Goal: Information Seeking & Learning: Check status

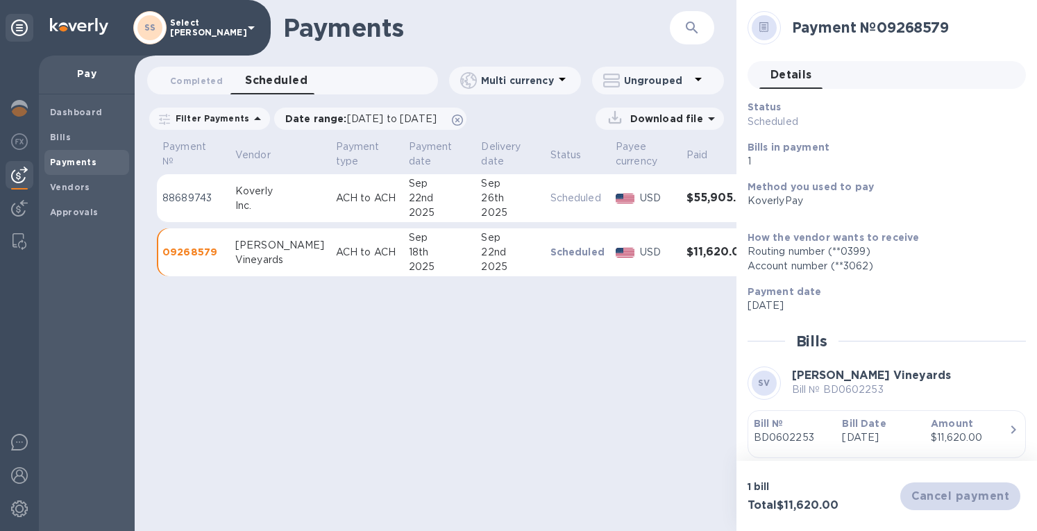
click at [13, 105] on img at bounding box center [19, 108] width 17 height 17
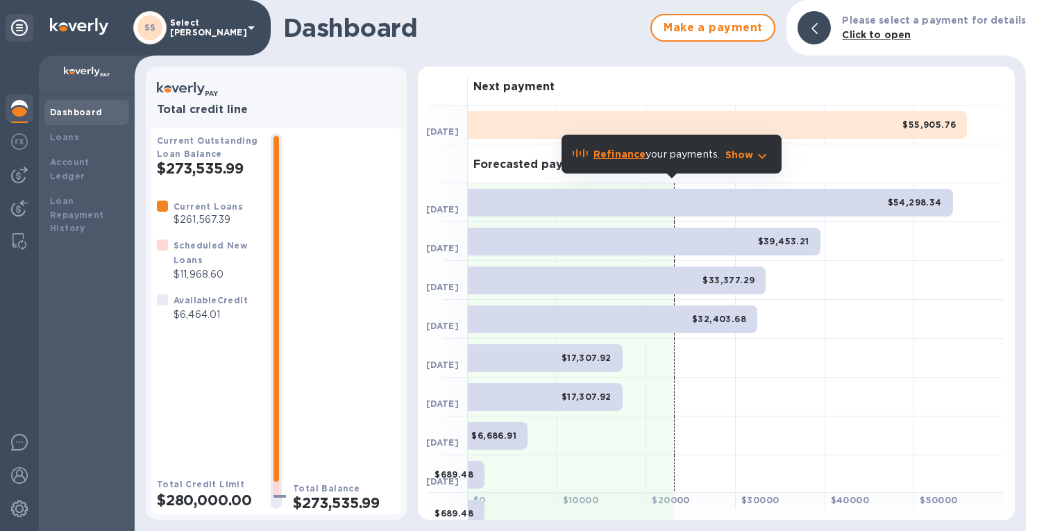
drag, startPoint x: 29, startPoint y: 169, endPoint x: 36, endPoint y: 166, distance: 7.8
click at [29, 169] on div at bounding box center [20, 175] width 28 height 28
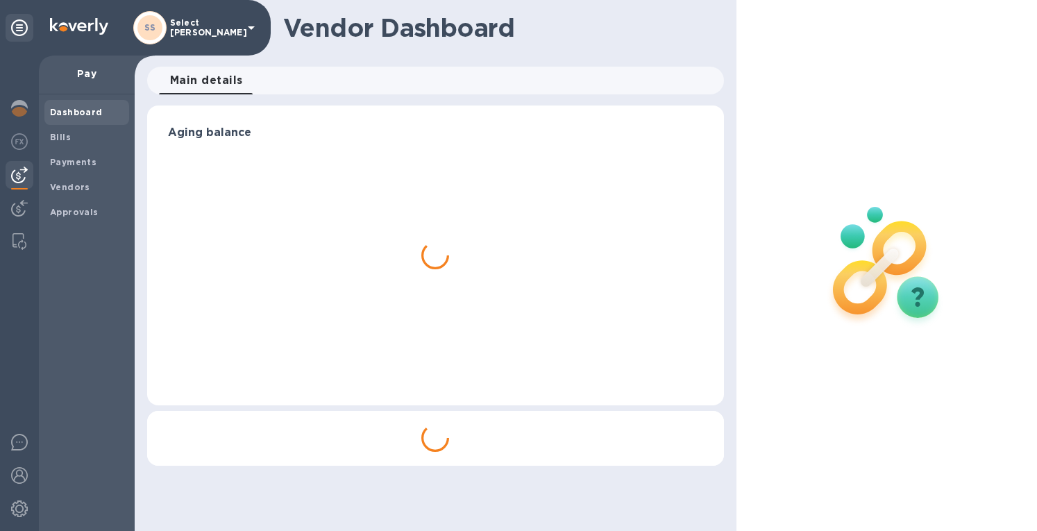
drag, startPoint x: 50, startPoint y: 156, endPoint x: 113, endPoint y: 155, distance: 63.2
click at [57, 156] on span "Payments" at bounding box center [73, 162] width 46 height 14
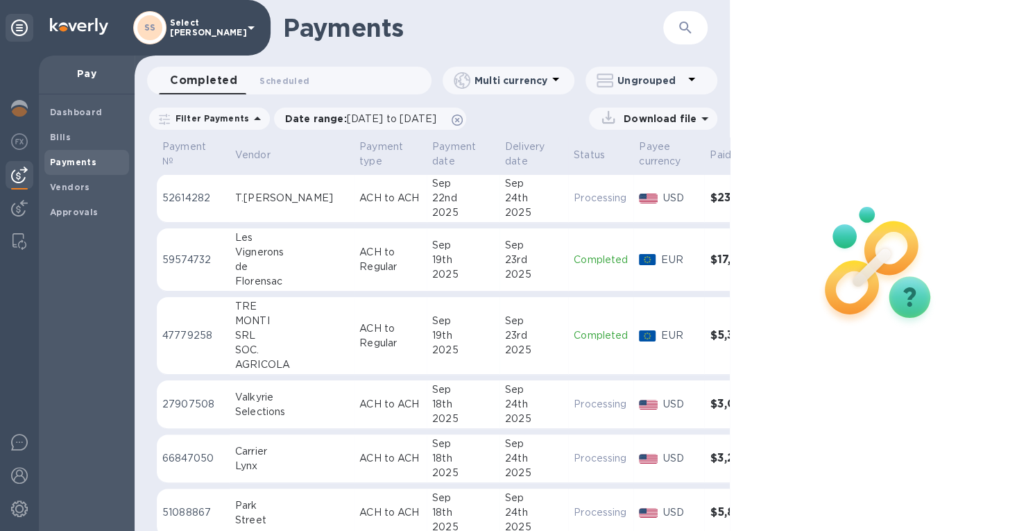
click at [265, 80] on span "Scheduled 0" at bounding box center [285, 81] width 50 height 15
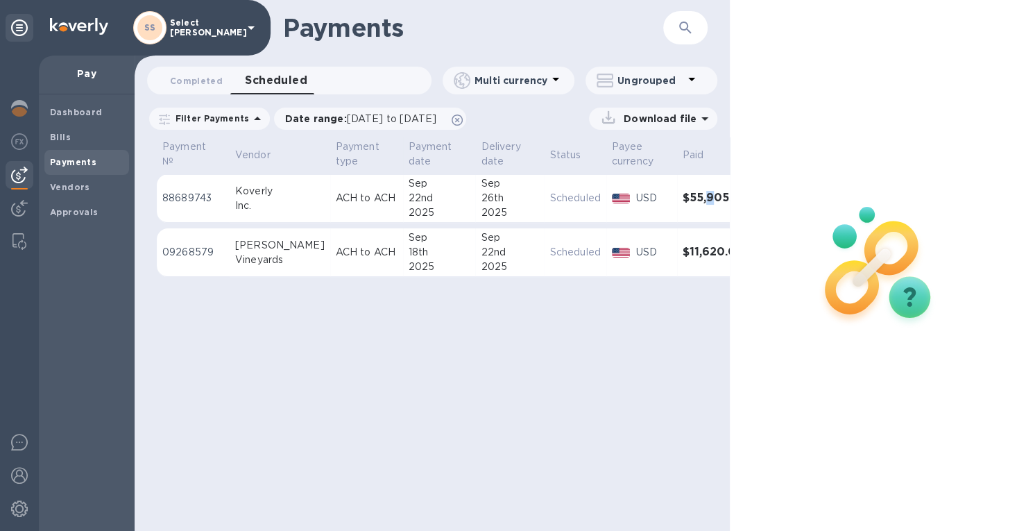
click at [683, 196] on h3 "$55,905.76" at bounding box center [715, 198] width 64 height 13
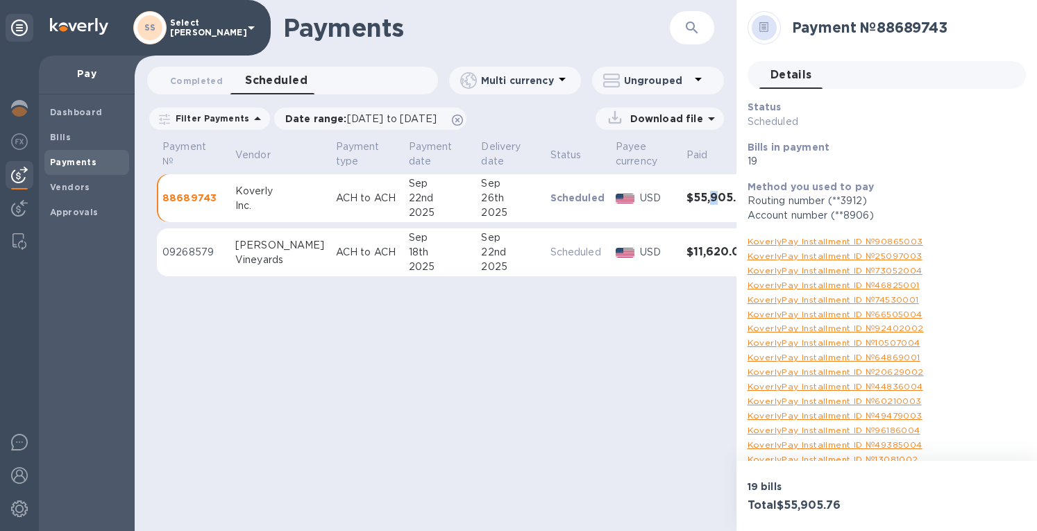
drag, startPoint x: 702, startPoint y: 117, endPoint x: 694, endPoint y: 128, distance: 13.9
click at [703, 118] on icon at bounding box center [711, 118] width 17 height 17
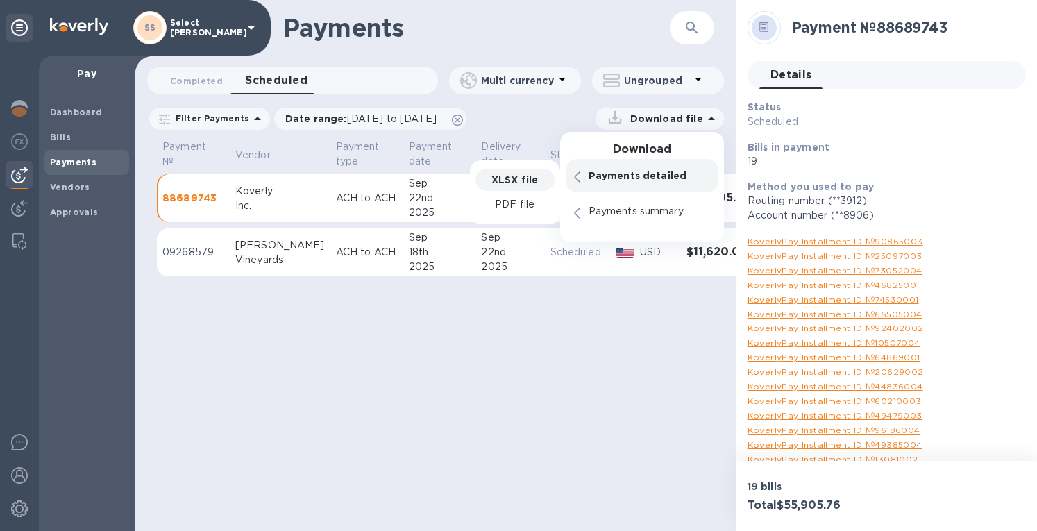
click at [497, 180] on p "XLSX file" at bounding box center [514, 180] width 46 height 14
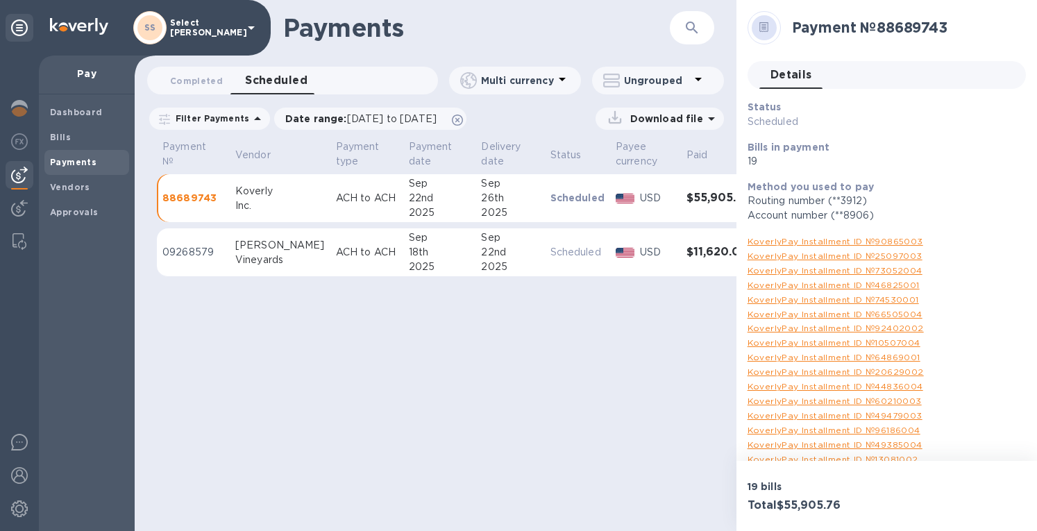
click at [29, 108] on div at bounding box center [20, 109] width 28 height 31
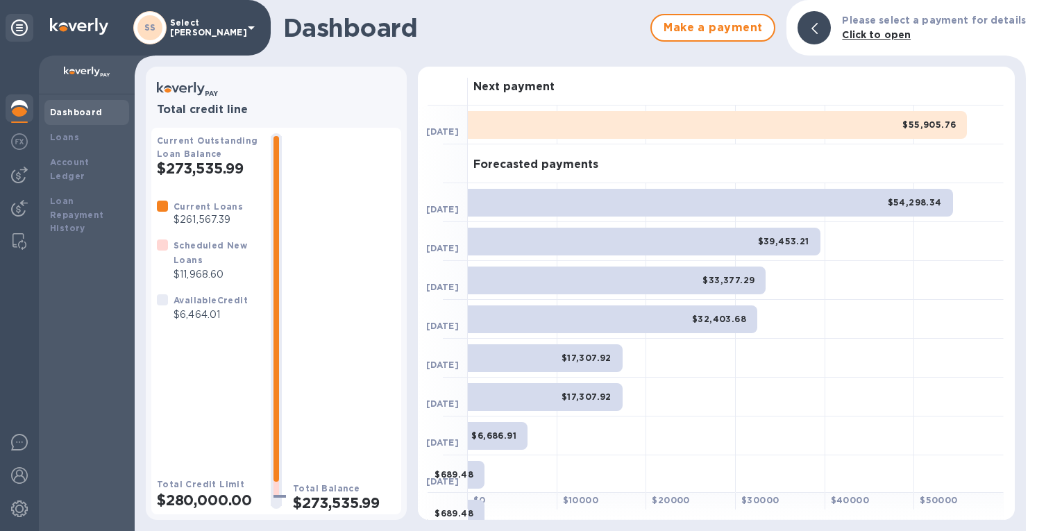
click at [69, 136] on b "Loans" at bounding box center [64, 137] width 29 height 10
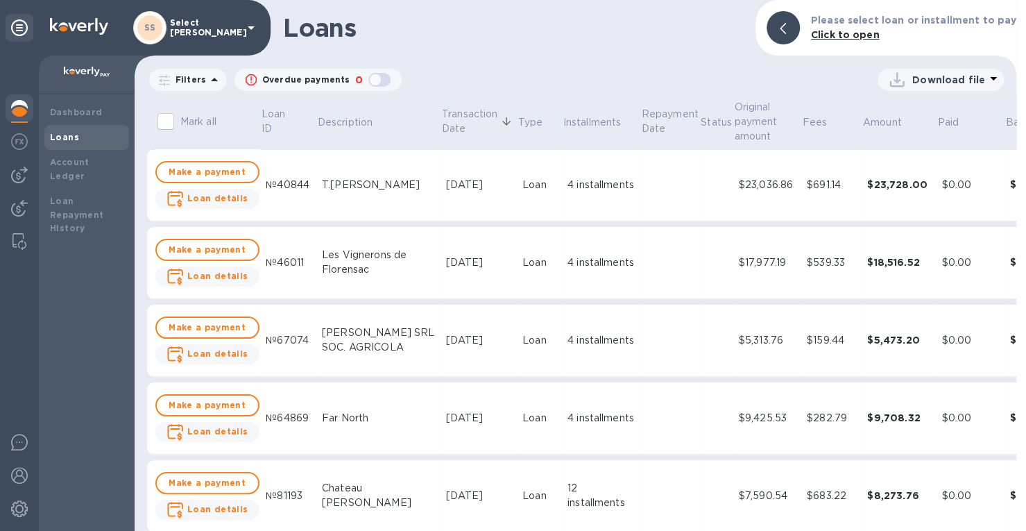
click at [867, 184] on div "$23,728.00" at bounding box center [899, 185] width 64 height 14
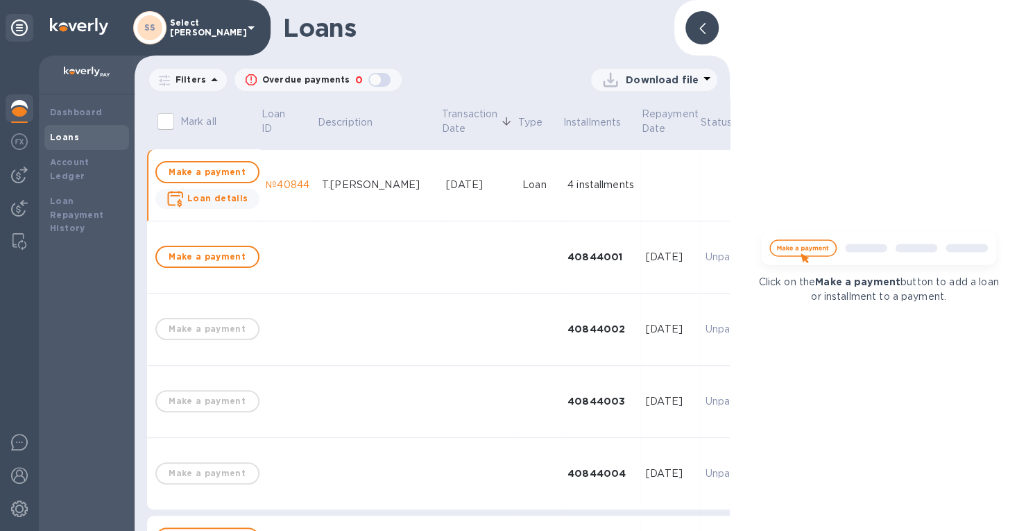
drag, startPoint x: 700, startPoint y: 23, endPoint x: 588, endPoint y: 218, distance: 224.7
click at [701, 23] on icon at bounding box center [703, 28] width 6 height 11
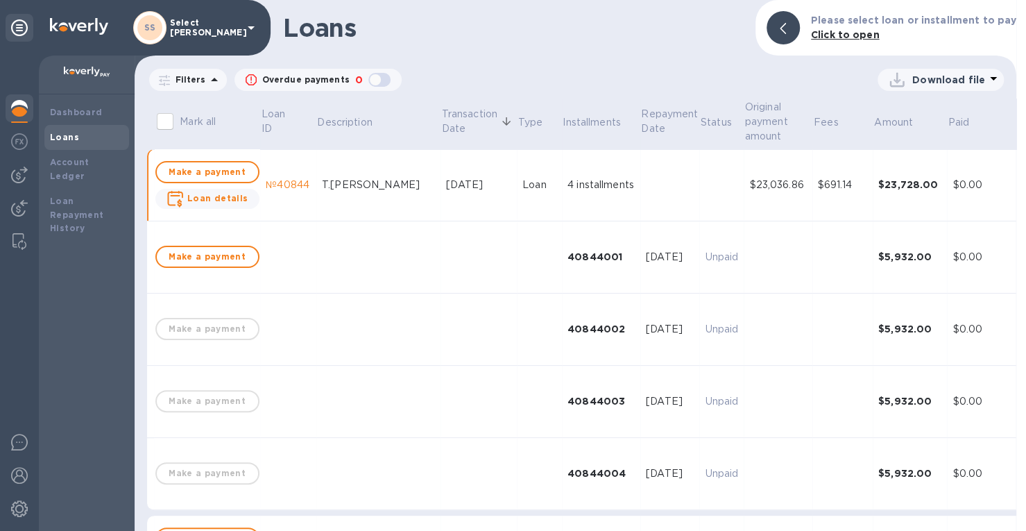
click at [446, 181] on div "[DATE]" at bounding box center [478, 185] width 65 height 15
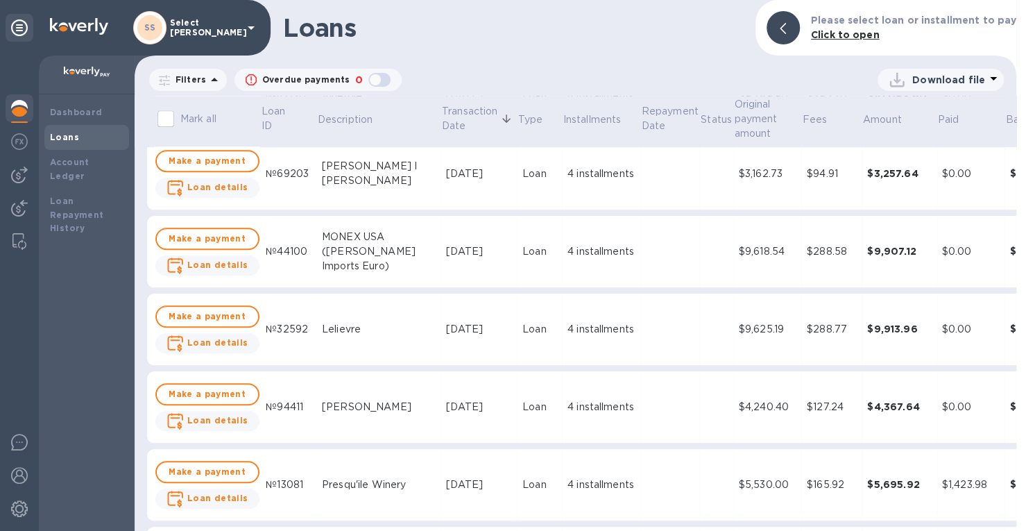
scroll to position [694, 0]
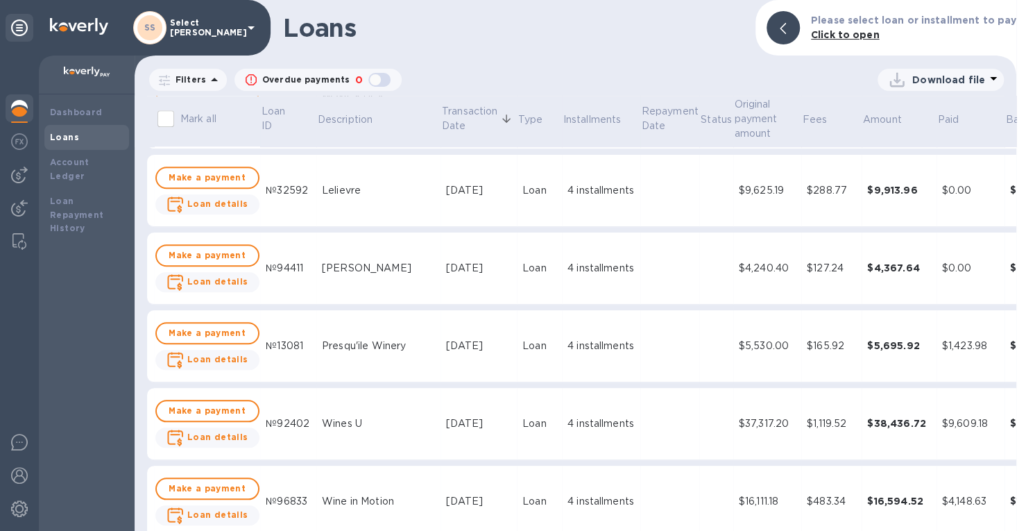
click at [807, 342] on div "$165.92" at bounding box center [831, 346] width 49 height 15
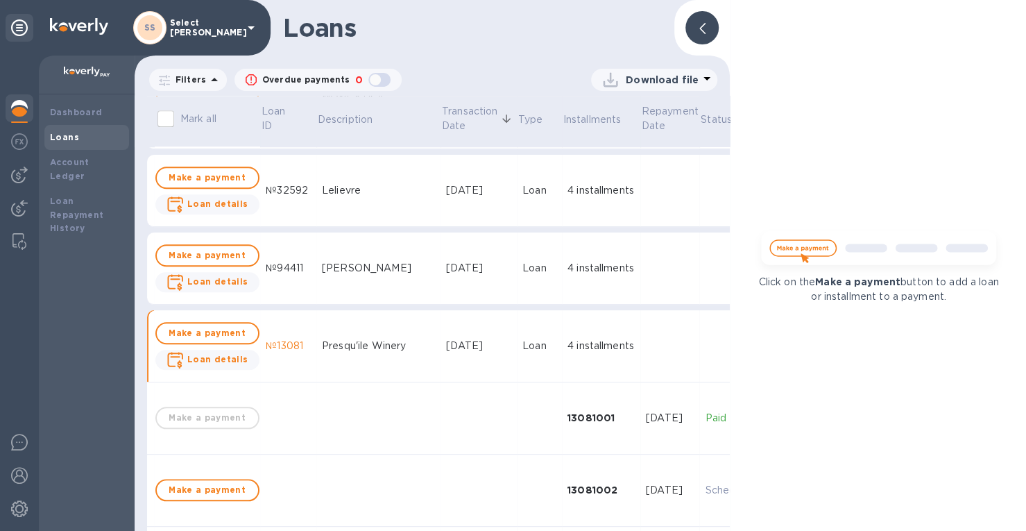
drag, startPoint x: 704, startPoint y: 31, endPoint x: 670, endPoint y: 188, distance: 161.2
click at [704, 30] on icon at bounding box center [703, 28] width 6 height 11
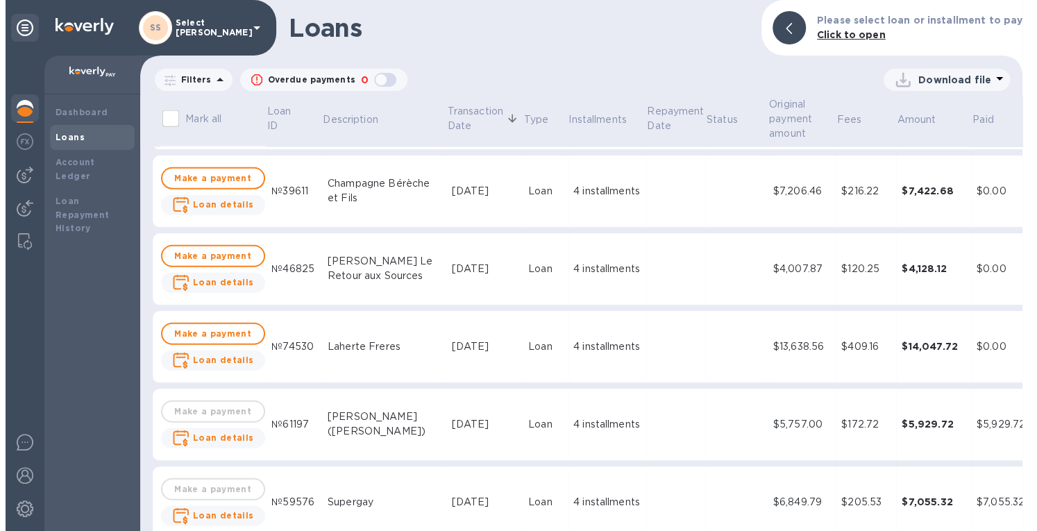
scroll to position [2082, 0]
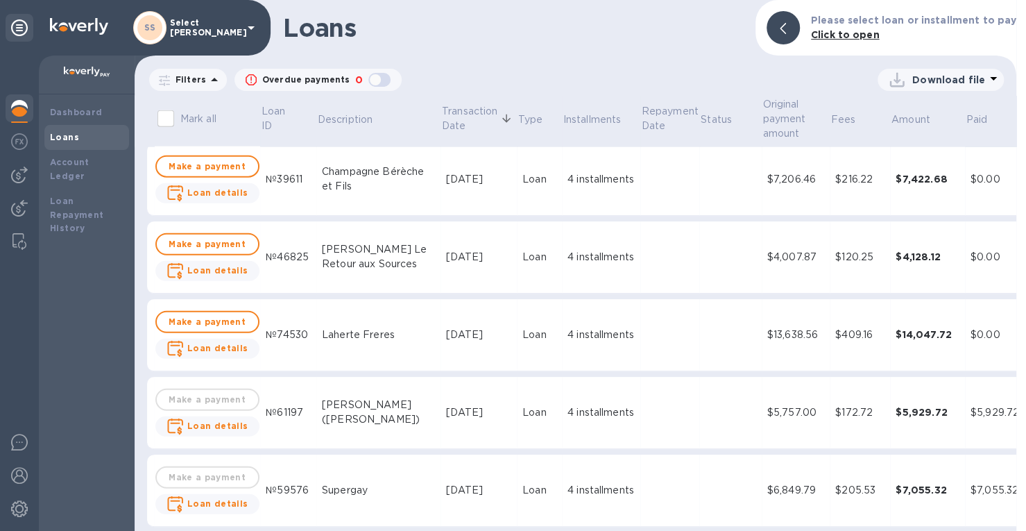
click at [573, 339] on div "4 installments" at bounding box center [601, 335] width 67 height 15
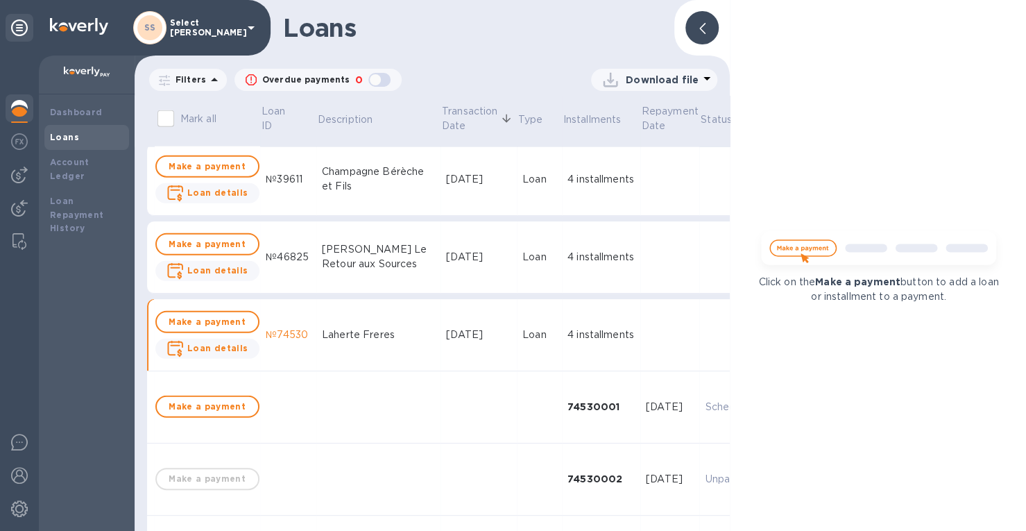
drag, startPoint x: 704, startPoint y: 19, endPoint x: 797, endPoint y: 278, distance: 275.7
click at [704, 20] on div at bounding box center [702, 27] width 33 height 33
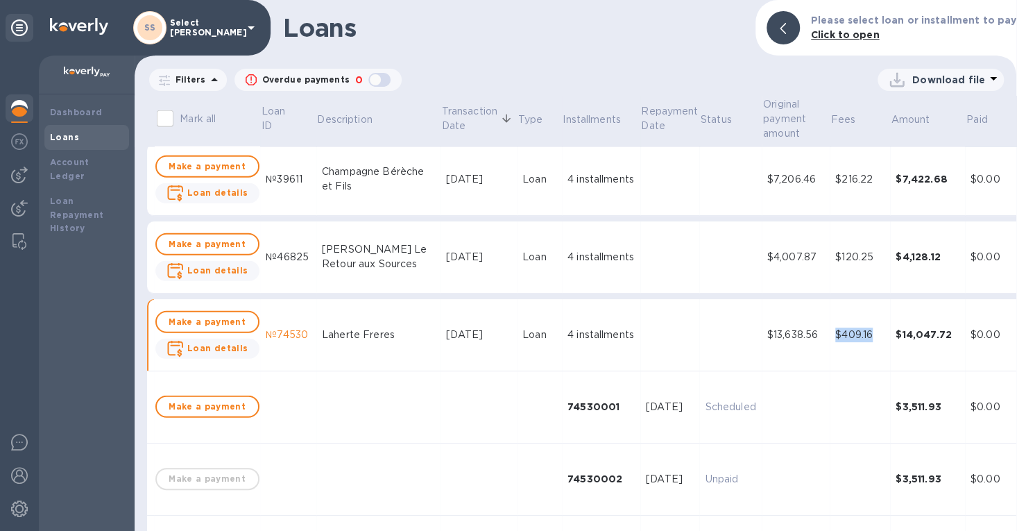
drag, startPoint x: 836, startPoint y: 335, endPoint x: 804, endPoint y: 342, distance: 32.7
click at [830, 342] on td "$409.16" at bounding box center [860, 335] width 60 height 72
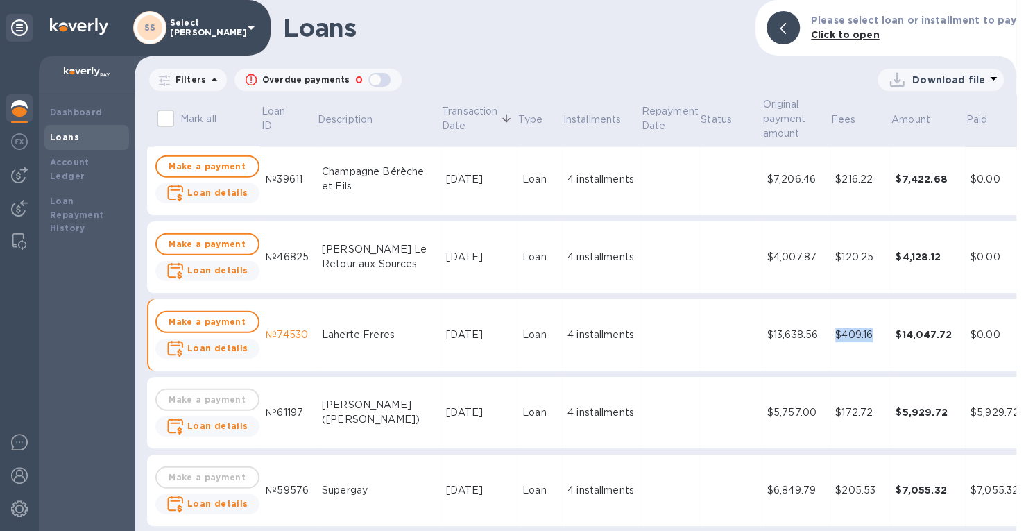
copy div "$409.16"
click at [562, 314] on td "4 installments" at bounding box center [601, 335] width 78 height 72
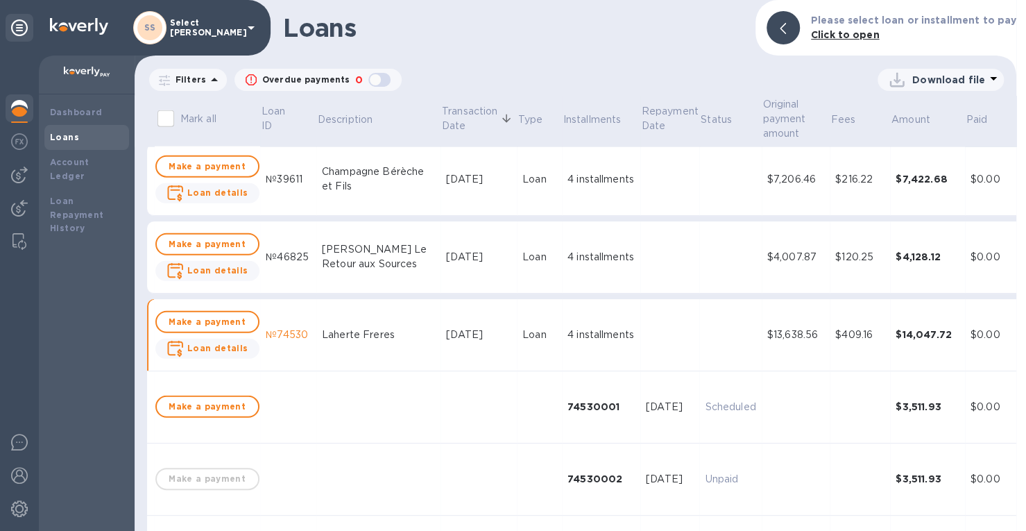
drag, startPoint x: 204, startPoint y: 350, endPoint x: 680, endPoint y: 263, distance: 484.0
click at [204, 350] on b "Loan details" at bounding box center [217, 348] width 61 height 10
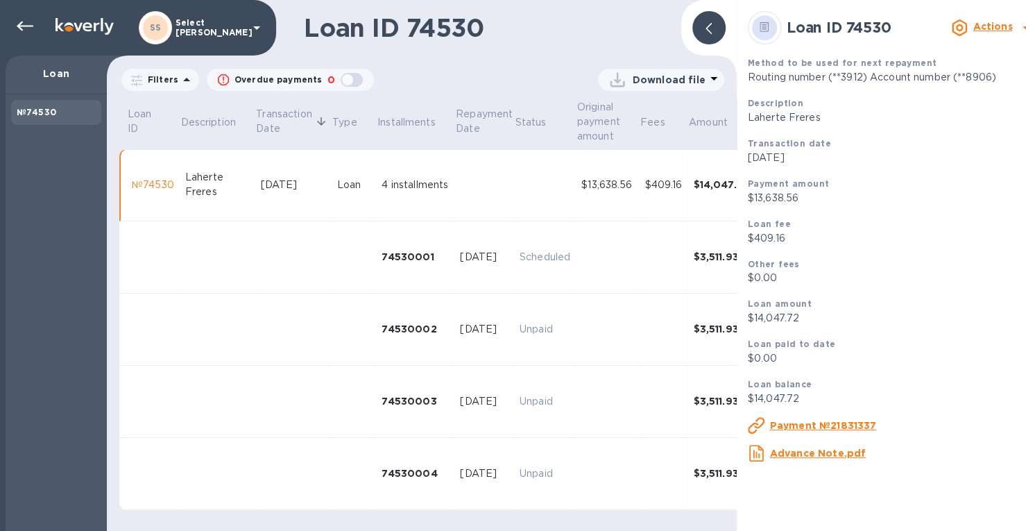
click at [817, 425] on u "Payment №21831337" at bounding box center [823, 425] width 107 height 11
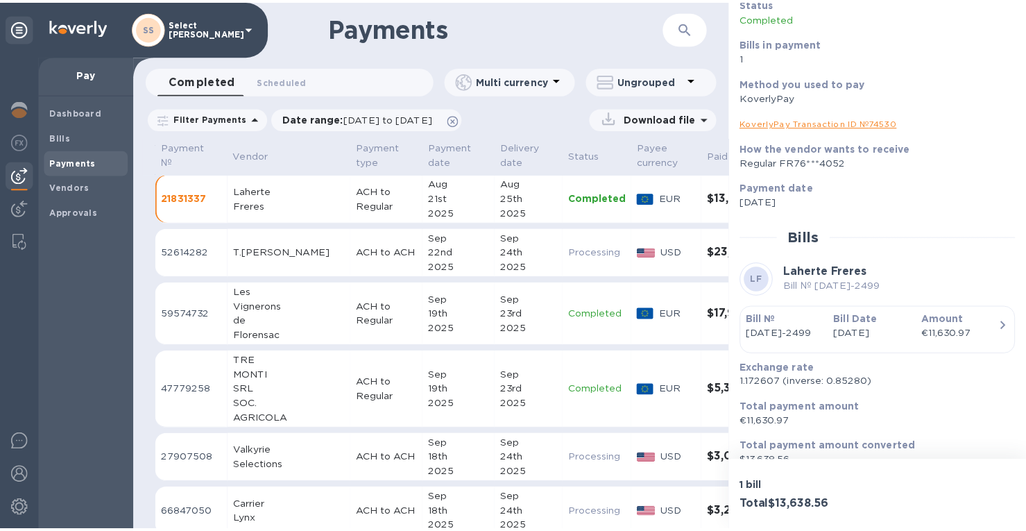
scroll to position [122, 0]
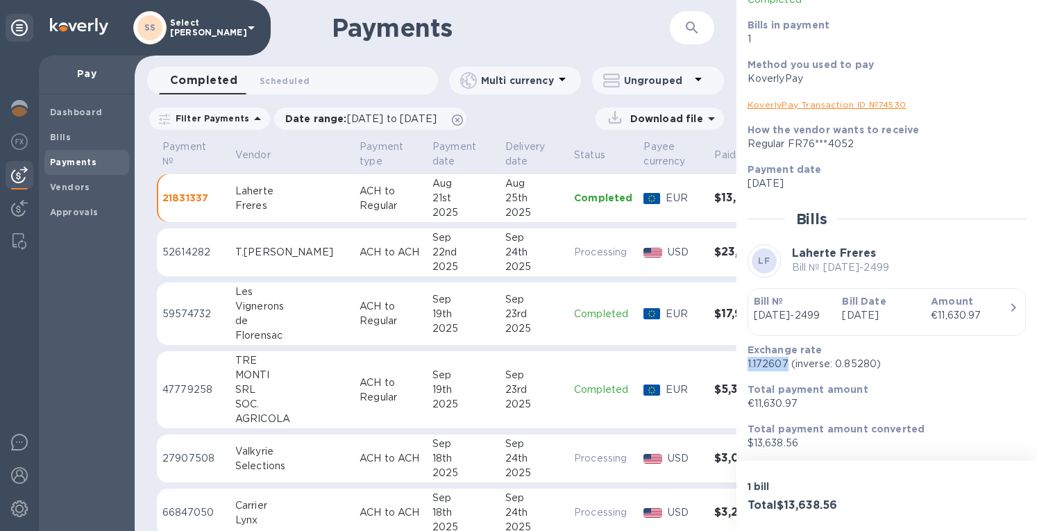
drag, startPoint x: 787, startPoint y: 362, endPoint x: 738, endPoint y: 367, distance: 48.9
click at [738, 367] on div "Payment № 21831337 Details 0 Status Completed Bills in payment 1 Method you use…" at bounding box center [886, 230] width 300 height 461
copy p "1.172607"
drag, startPoint x: 10, startPoint y: 94, endPoint x: 16, endPoint y: 102, distance: 10.0
click at [12, 99] on div at bounding box center [20, 109] width 28 height 31
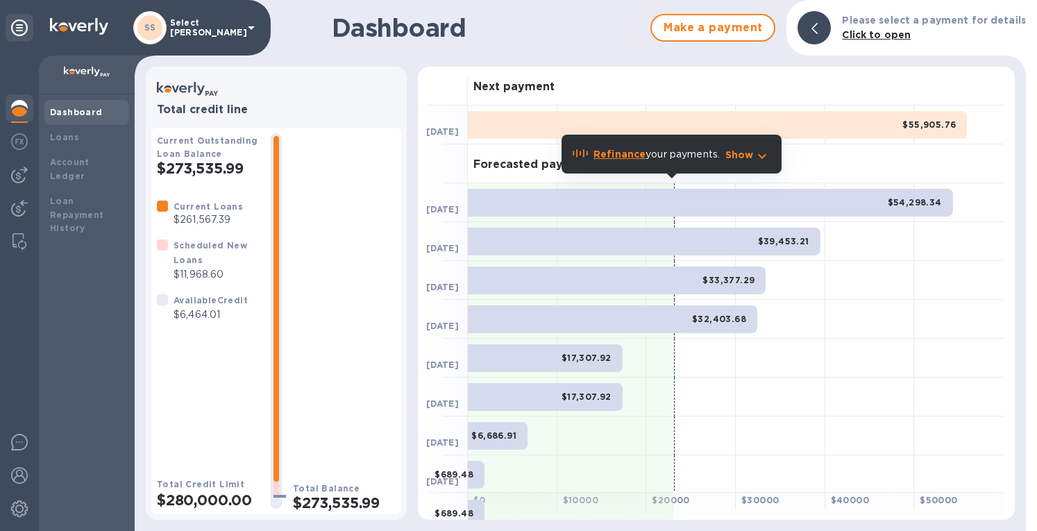
click at [67, 139] on div "Loans" at bounding box center [87, 137] width 74 height 14
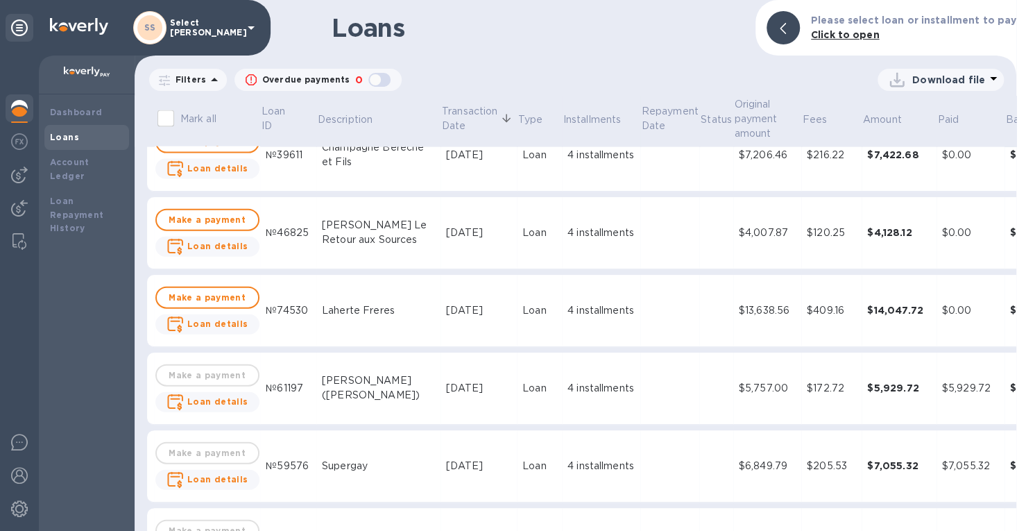
scroll to position [1804, 0]
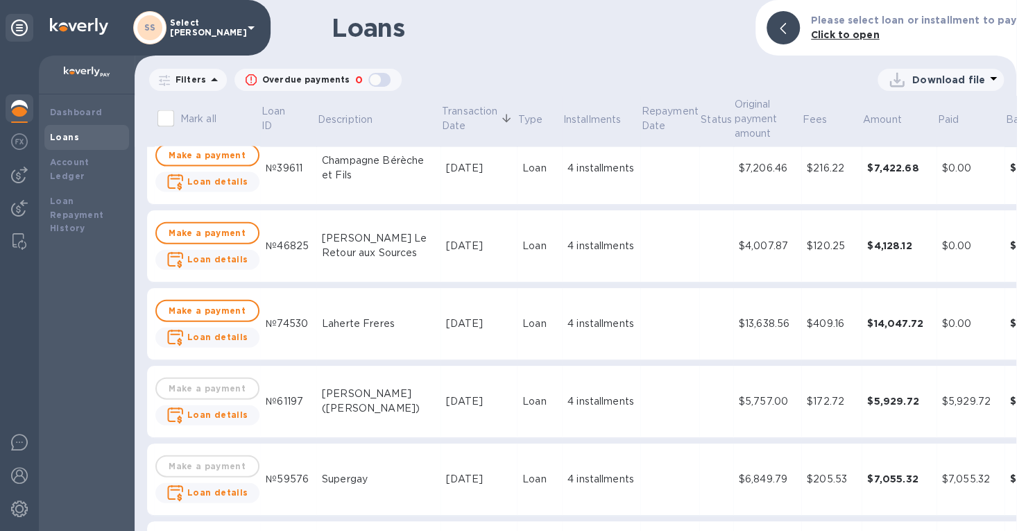
click at [441, 245] on td "[DATE]" at bounding box center [479, 246] width 76 height 72
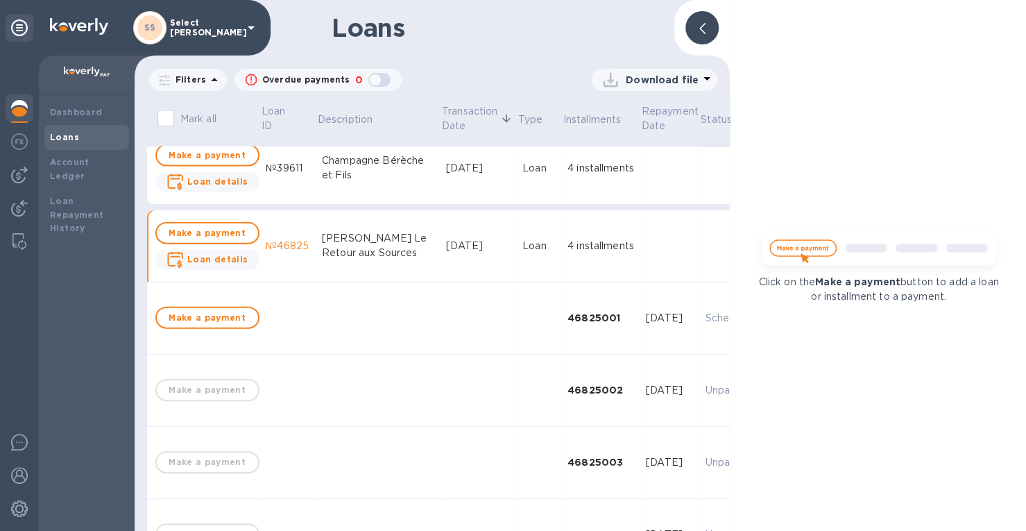
click at [705, 24] on icon at bounding box center [703, 28] width 6 height 11
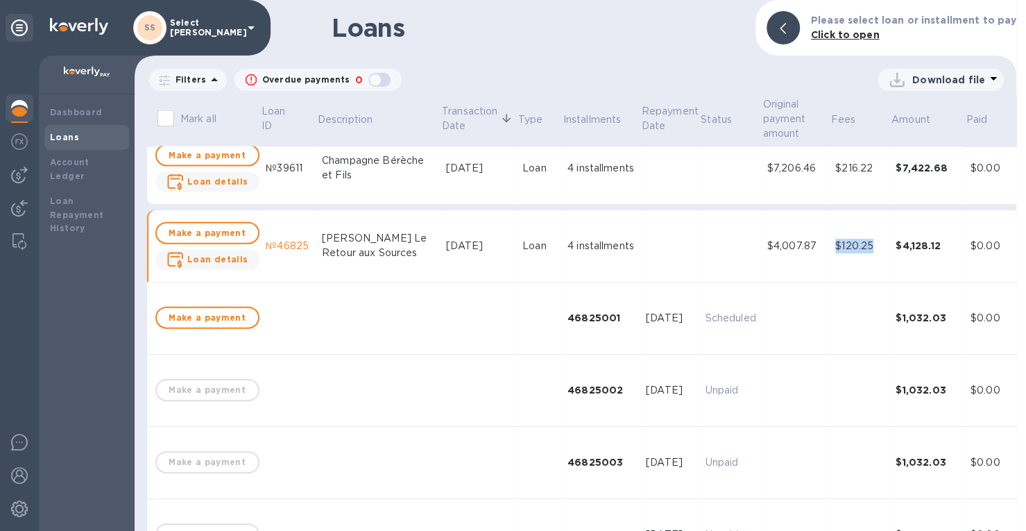
drag, startPoint x: 842, startPoint y: 244, endPoint x: 808, endPoint y: 251, distance: 34.7
click at [836, 251] on div "$120.25" at bounding box center [860, 246] width 49 height 15
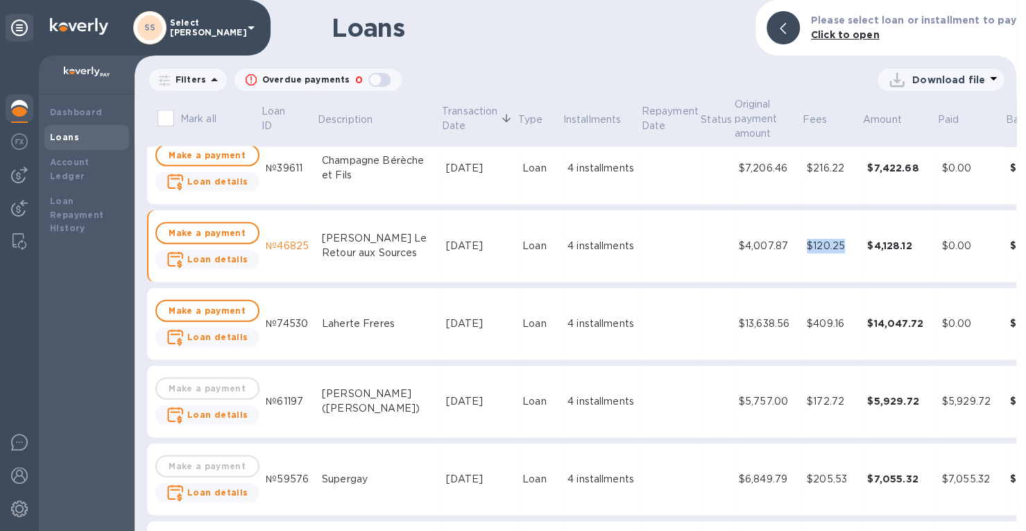
copy div "$120.25"
click at [807, 167] on div "$216.22" at bounding box center [831, 168] width 49 height 15
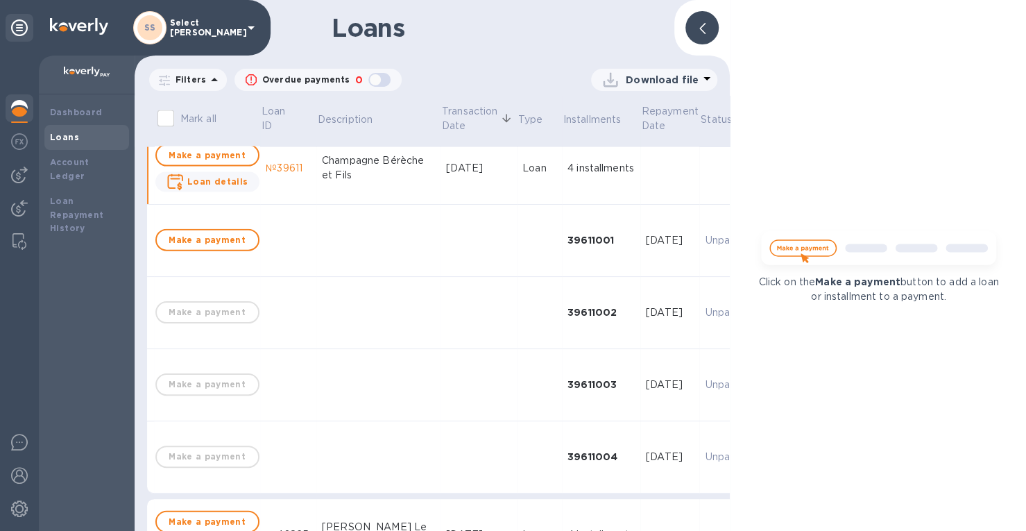
drag, startPoint x: 711, startPoint y: 34, endPoint x: 662, endPoint y: 164, distance: 139.2
click at [709, 34] on div at bounding box center [702, 27] width 33 height 33
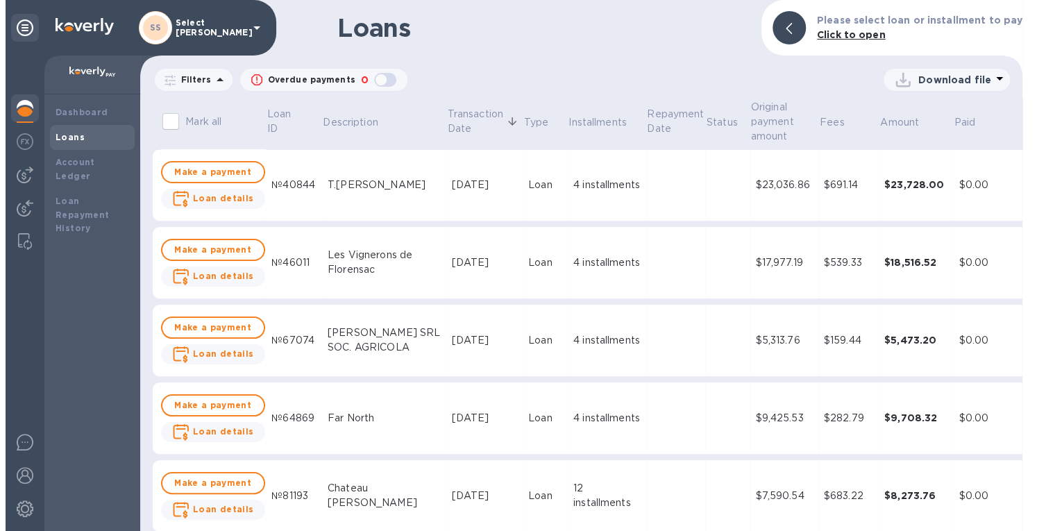
scroll to position [139, 0]
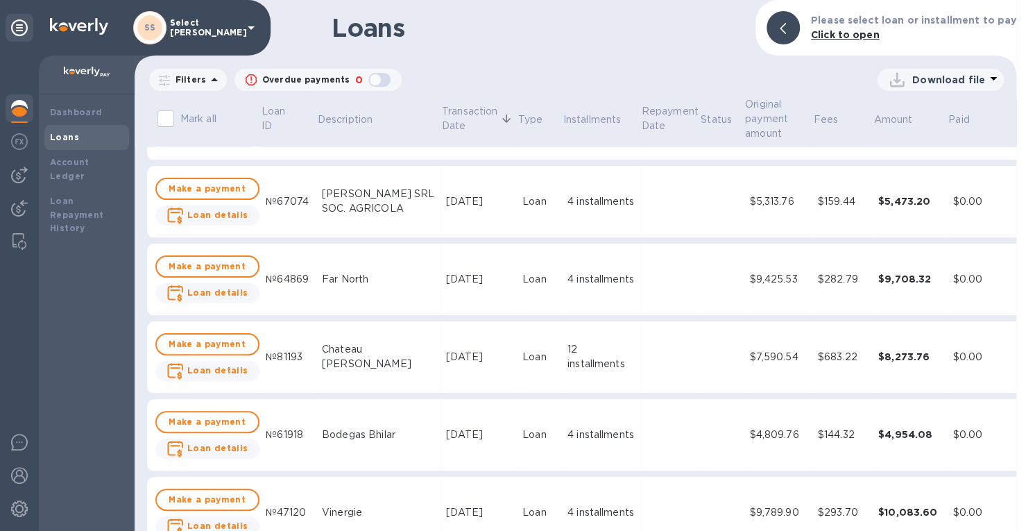
click at [879, 276] on div "$9,708.32" at bounding box center [911, 279] width 64 height 14
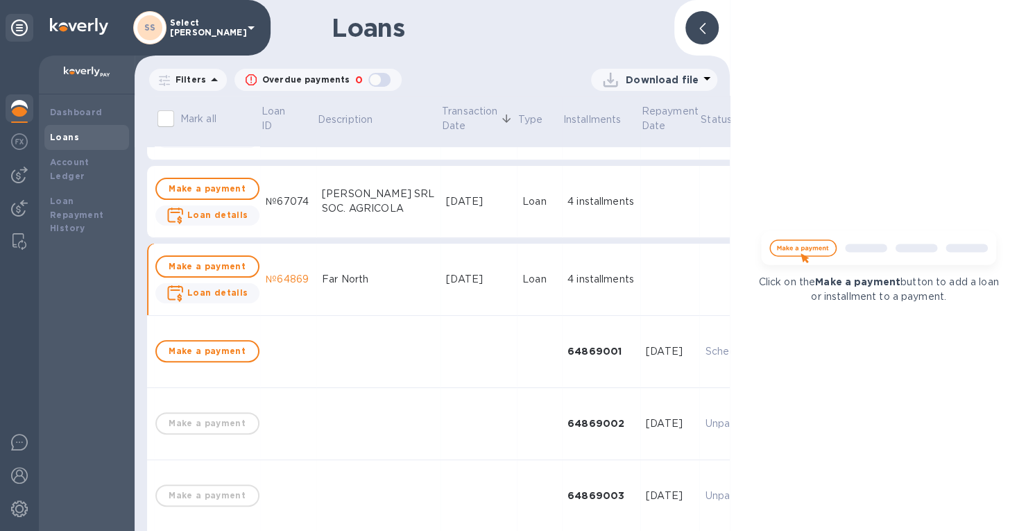
drag, startPoint x: 699, startPoint y: 25, endPoint x: 763, endPoint y: 133, distance: 126.0
click at [701, 26] on icon at bounding box center [703, 28] width 6 height 11
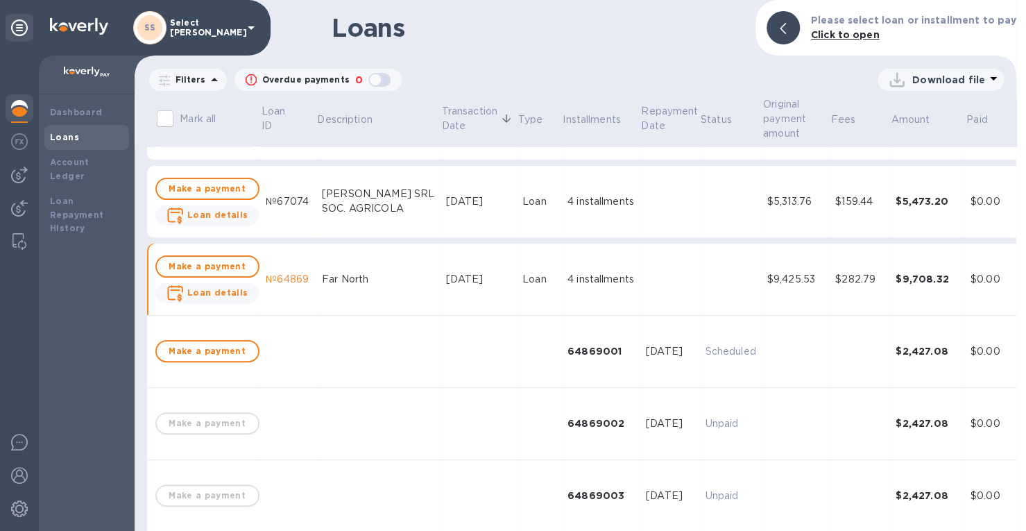
click at [28, 105] on div at bounding box center [20, 109] width 28 height 31
